Goal: Information Seeking & Learning: Learn about a topic

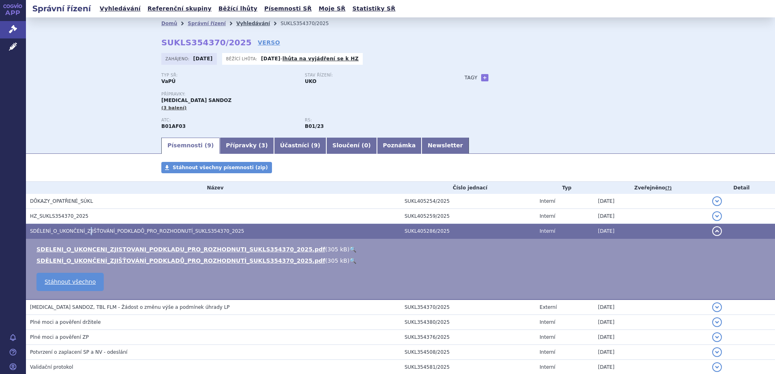
click at [246, 24] on link "Vyhledávání" at bounding box center [253, 24] width 34 height 6
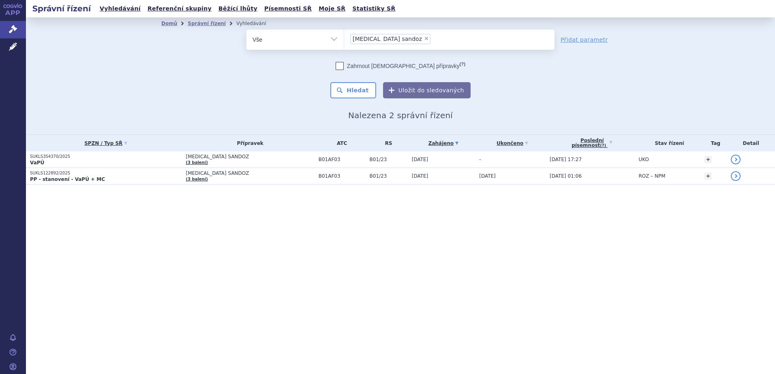
click at [424, 39] on span "×" at bounding box center [426, 38] width 5 height 5
click at [344, 39] on select "edoxaban sandoz" at bounding box center [344, 39] width 0 height 20
select select
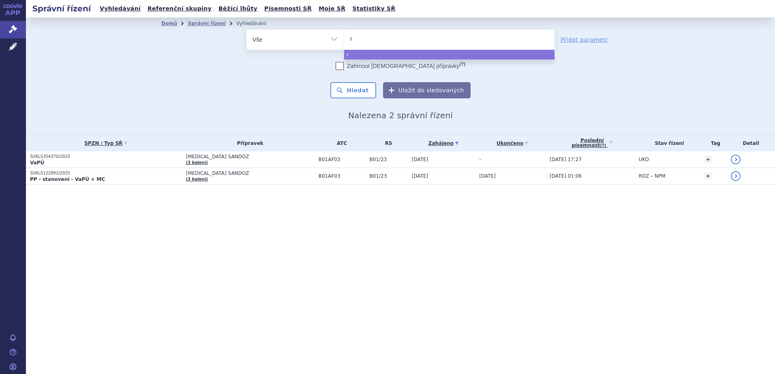
type input "ru"
type input "rumb"
type input "rumbe"
type input "rumber"
type input "rumberal"
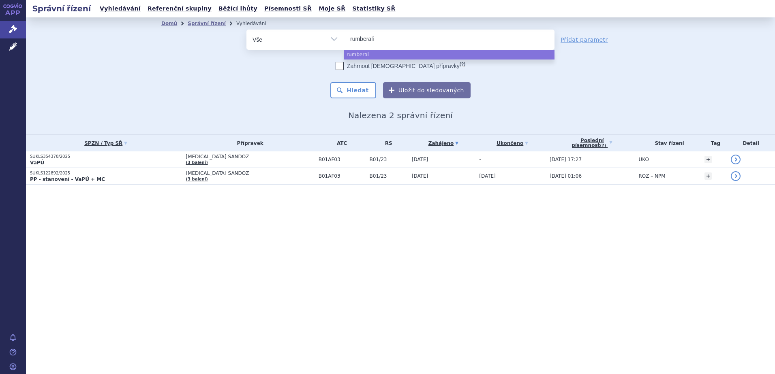
type input "rumberalin"
select select "rumberalin"
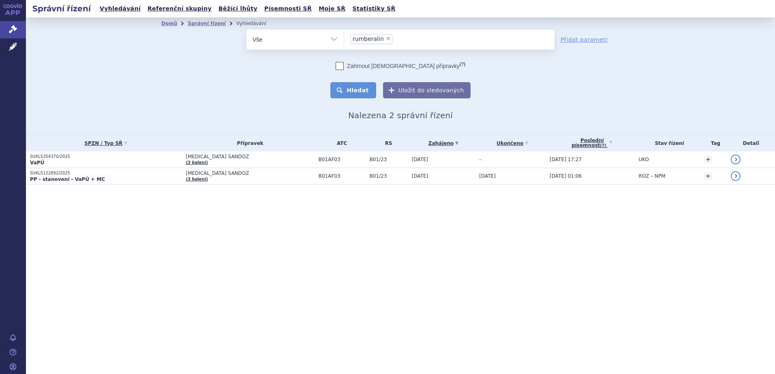
click at [345, 90] on button "Hledat" at bounding box center [353, 90] width 46 height 16
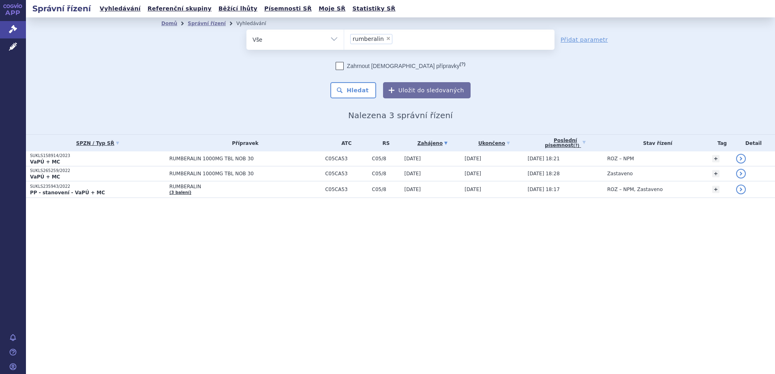
click at [62, 94] on div "Domů Správní řízení Vyhledávání Vyhledávání ve správních řízeních odstranit Vše…" at bounding box center [400, 75] width 749 height 117
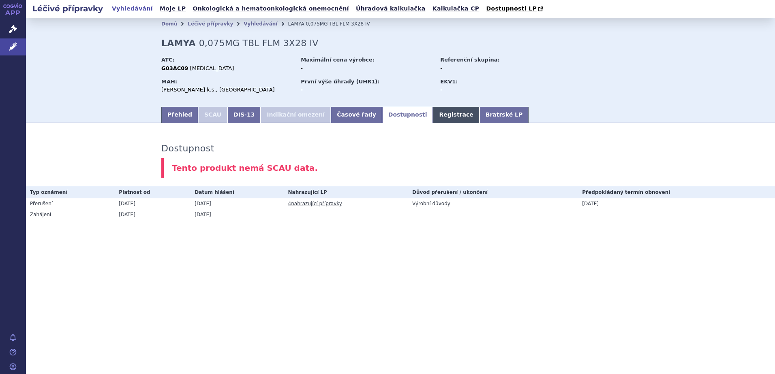
click at [433, 117] on link "Registrace" at bounding box center [456, 115] width 46 height 16
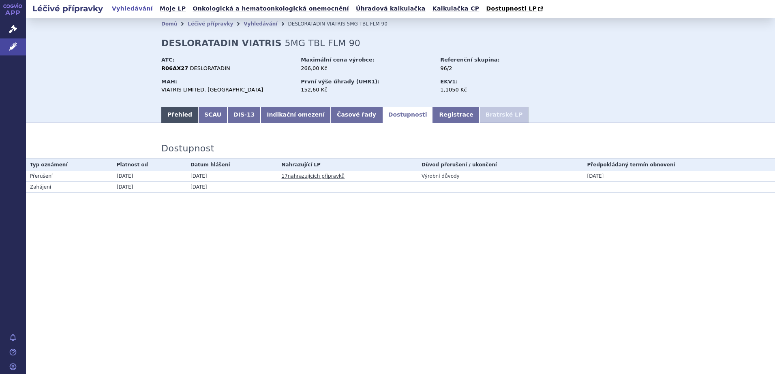
click at [177, 115] on link "Přehled" at bounding box center [179, 115] width 37 height 16
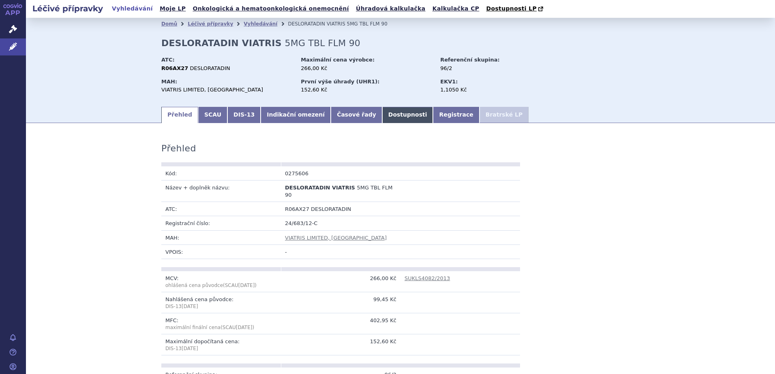
click at [382, 115] on link "Dostupnosti" at bounding box center [407, 115] width 51 height 16
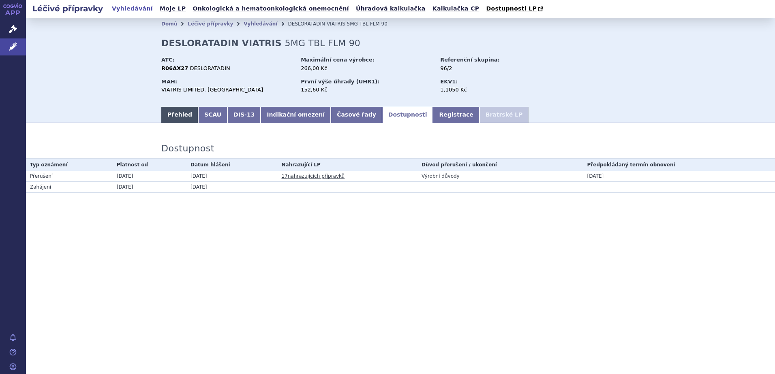
click at [164, 113] on link "Přehled" at bounding box center [179, 115] width 37 height 16
